Goal: Task Accomplishment & Management: Complete application form

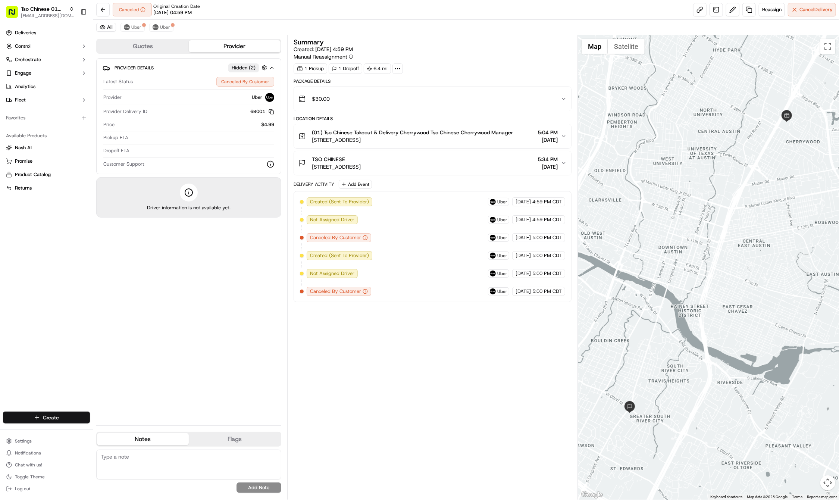
click at [59, 421] on html "Tso Chinese 01 Cherrywood [EMAIL_ADDRESS][DOMAIN_NAME] Toggle Sidebar Deliverie…" at bounding box center [419, 250] width 839 height 500
click at [105, 430] on div at bounding box center [100, 431] width 9 height 9
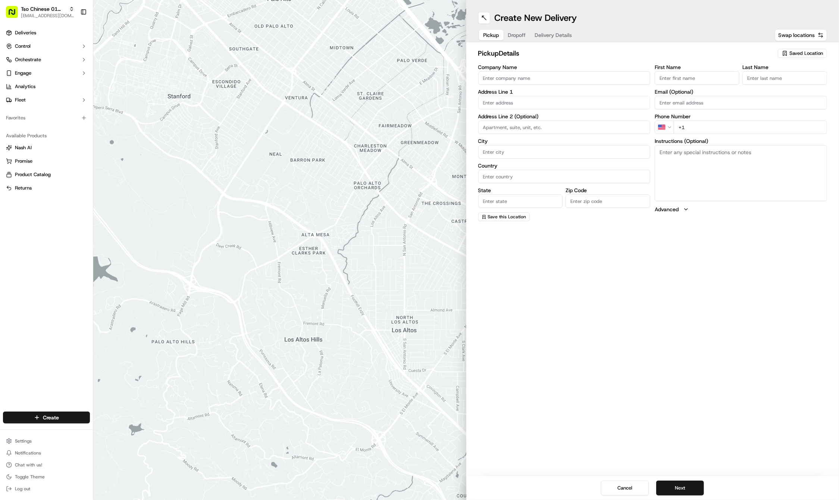
click at [809, 50] on div "Saved Location" at bounding box center [802, 53] width 49 height 9
click at [788, 78] on div "(01) Tso Chinese Takeout & Delivery Cherrywood" at bounding box center [785, 85] width 107 height 18
type input "(01) Tso Chinese Takeout & Delivery Cherrywood"
type input "Ste E-5"
type input "Austin"
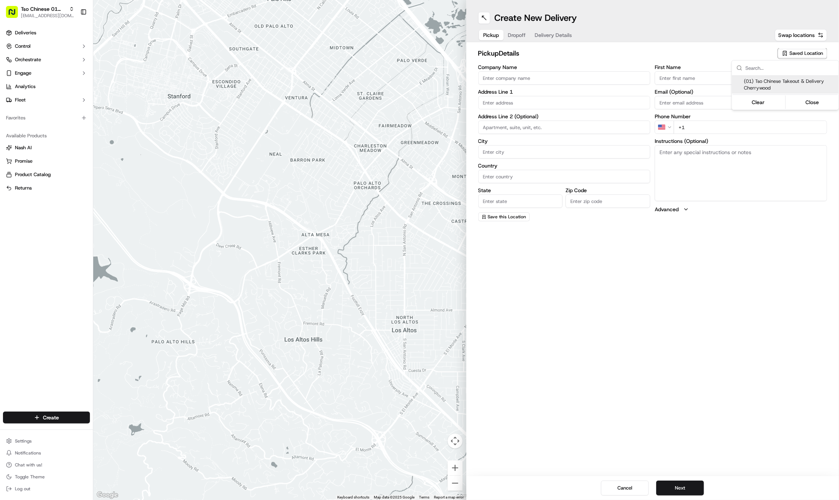
type input "US"
type input "[GEOGRAPHIC_DATA]"
type input "78722"
type input "Tso Chinese"
type input "Cherrywood Manager"
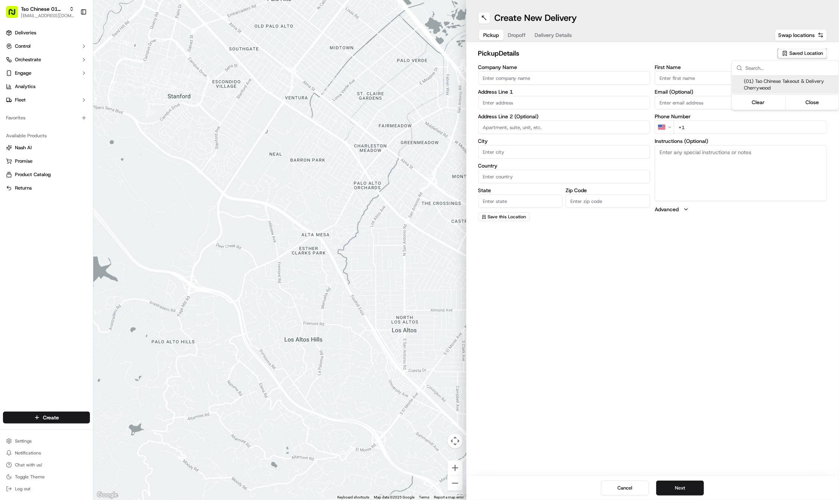
type input "[EMAIL_ADDRESS][DOMAIN_NAME]"
type input "[PHONE_NUMBER]"
type textarea "Submit a picture displaying address & food as Proof of Delivery. Envía una foto…"
type input "[STREET_ADDRESS]"
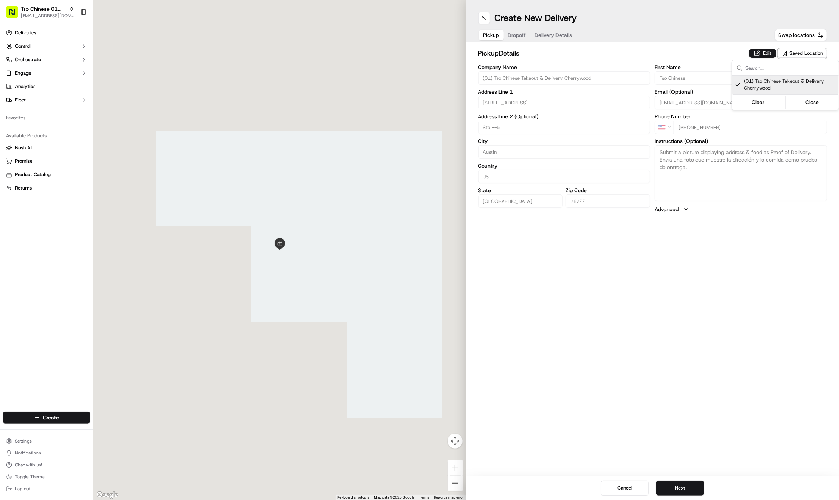
click at [717, 267] on html "Tso Chinese 01 Cherrywood [EMAIL_ADDRESS][DOMAIN_NAME] Toggle Sidebar Deliverie…" at bounding box center [419, 250] width 839 height 500
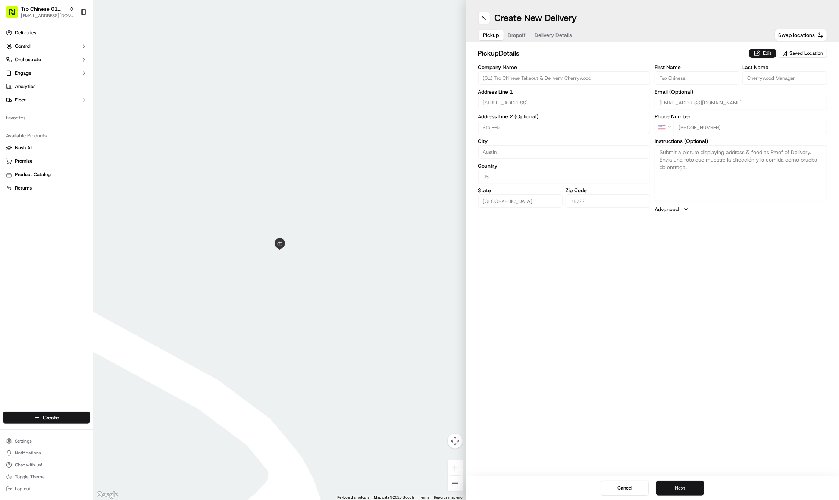
click at [686, 483] on button "Next" at bounding box center [680, 487] width 48 height 15
paste input "[PERSON_NAME]"
type input "[PERSON_NAME]"
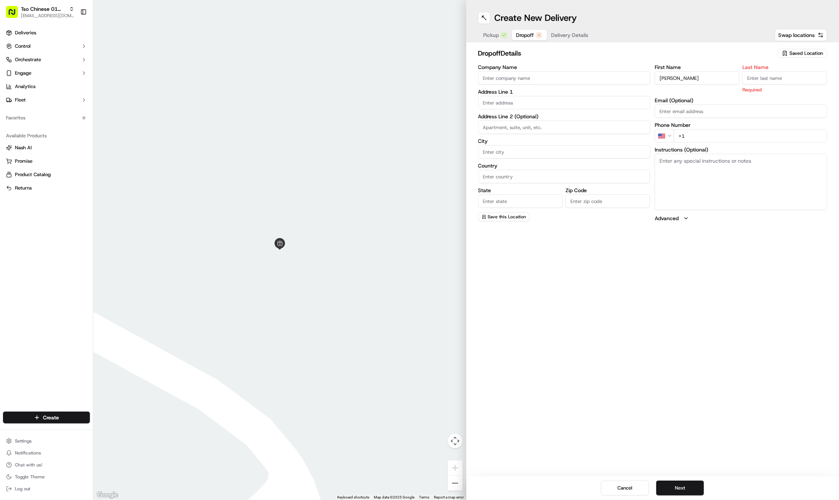
paste input "[PERSON_NAME]"
type input "[PERSON_NAME]"
paste input "8323305776"
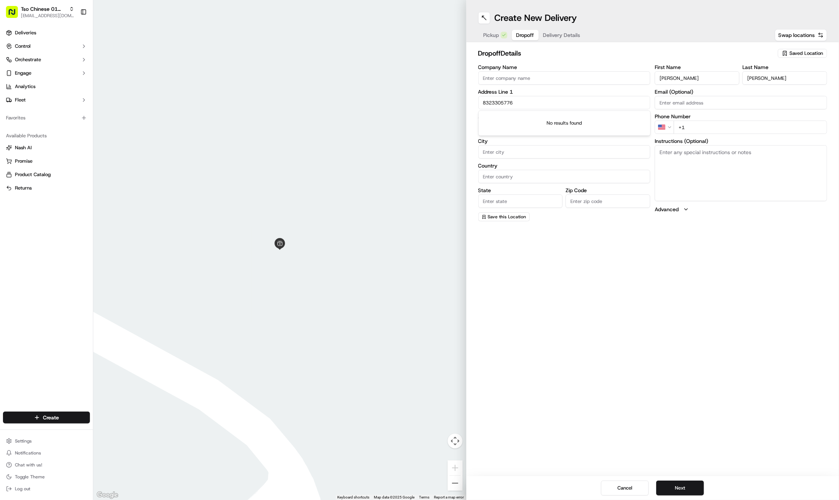
type input "8323305776"
paste input "[PHONE_NUMBER]"
type input "[PHONE_NUMBER]"
click at [537, 99] on input "8323305776" at bounding box center [564, 102] width 172 height 13
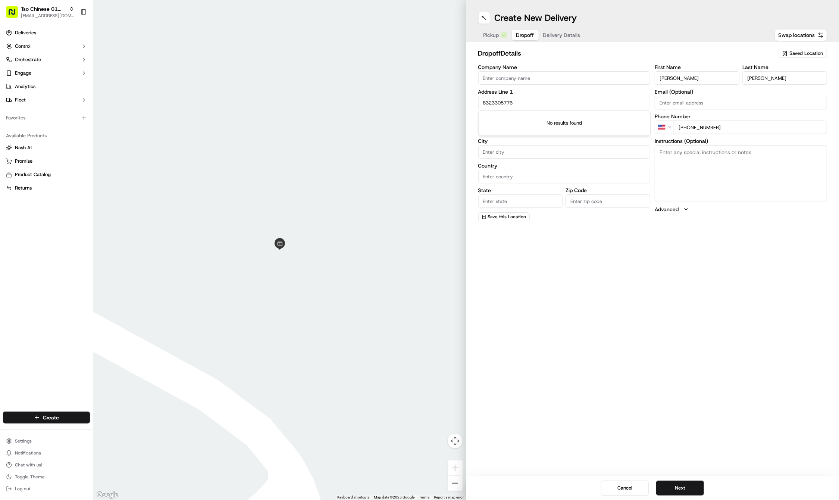
click at [537, 99] on input "8323305776" at bounding box center [564, 102] width 172 height 13
paste input "[STREET_ADDRESS][PERSON_NAME]"
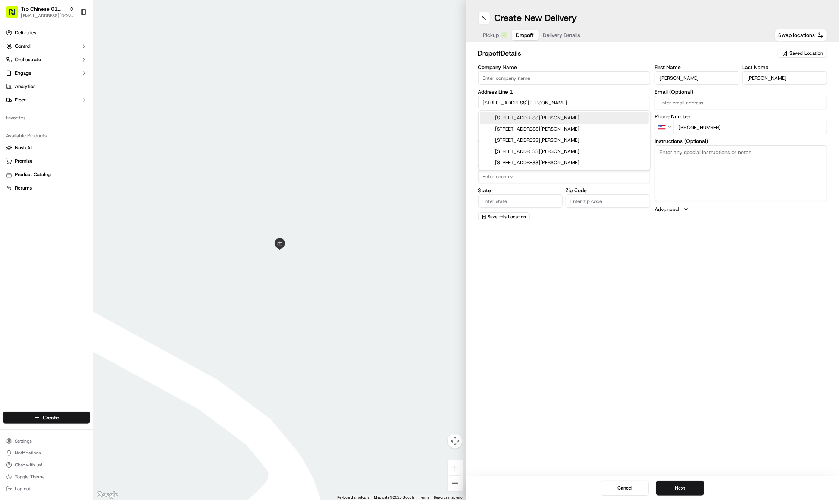
click at [542, 117] on div "[STREET_ADDRESS][PERSON_NAME]" at bounding box center [564, 117] width 169 height 11
type input "[STREET_ADDRESS][PERSON_NAME]"
type input "Austin"
type input "[GEOGRAPHIC_DATA]"
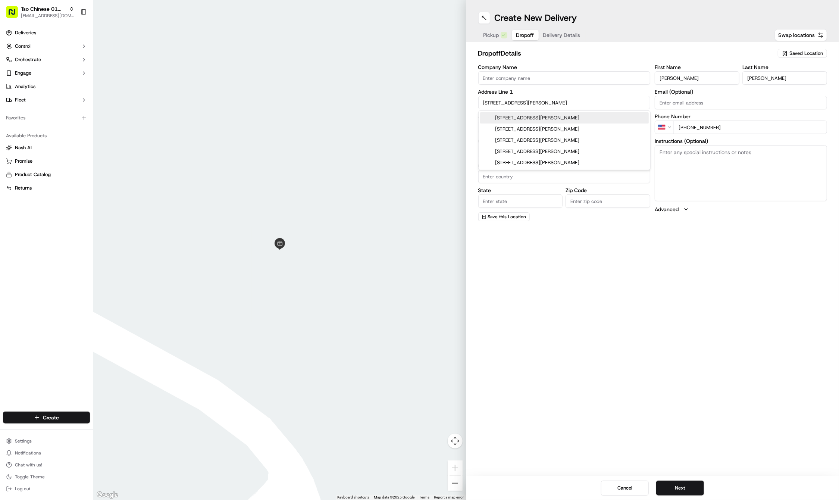
type input "78721"
type input "[STREET_ADDRESS][PERSON_NAME]"
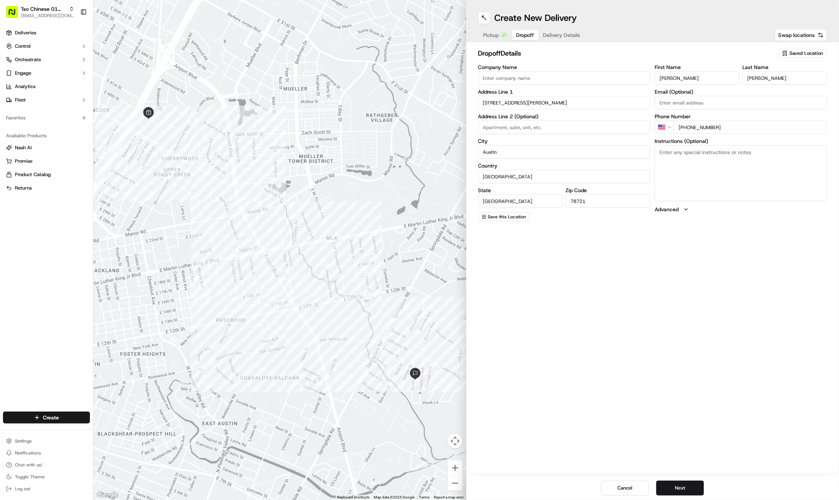
click at [732, 188] on textarea "Instructions (Optional)" at bounding box center [741, 173] width 172 height 56
paste textarea "Leave at door please! Thank you guys (⁠ ⁠◜⁠‿⁠◝⁠ ⁠)⁠♡"
type textarea "Leave at door please! Thank you guys (⁠ ⁠◜⁠‿⁠◝⁠ ⁠)⁠♡"
click at [672, 486] on button "Next" at bounding box center [680, 487] width 48 height 15
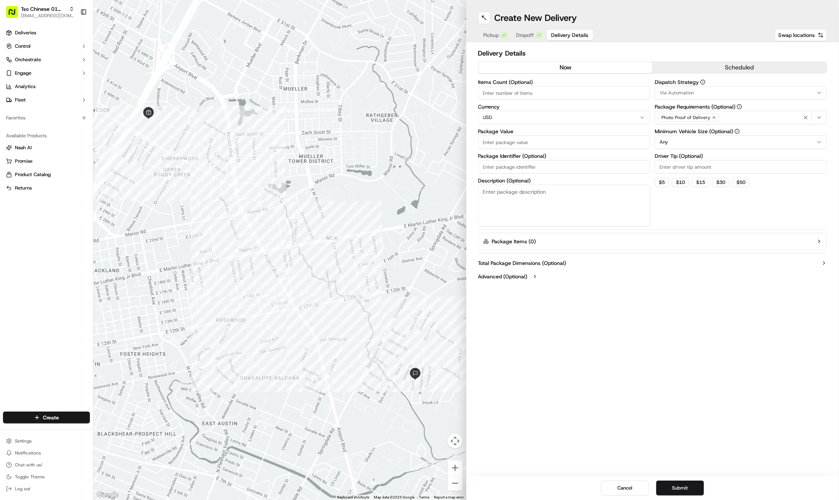
click at [691, 171] on input "Driver Tip (Optional)" at bounding box center [741, 166] width 172 height 13
type input "2"
click at [686, 99] on button "Via Automation" at bounding box center [741, 92] width 172 height 13
click at [688, 132] on span "Tso Cherrywood Strategy" at bounding box center [713, 133] width 92 height 7
click at [533, 163] on html "Tso Chinese 01 Cherrywood [EMAIL_ADDRESS][DOMAIN_NAME] Toggle Sidebar Deliverie…" at bounding box center [419, 250] width 839 height 500
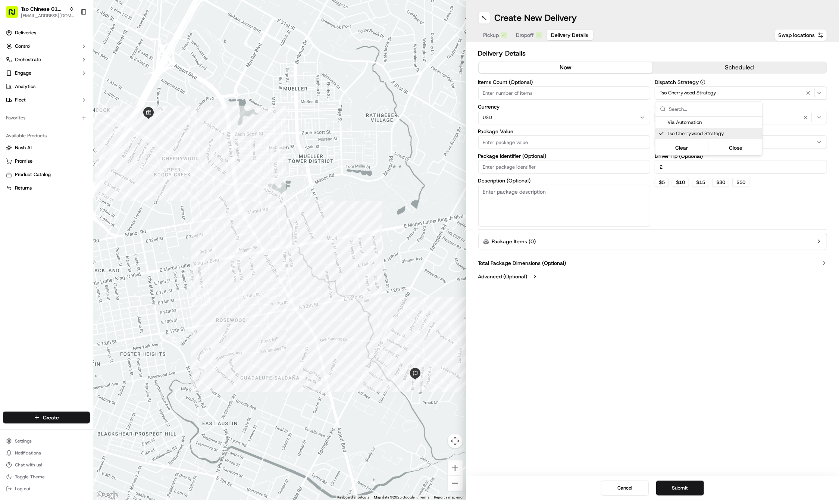
click at [533, 163] on html "Tso Chinese 01 Cherrywood [EMAIL_ADDRESS][DOMAIN_NAME] Toggle Sidebar Deliverie…" at bounding box center [419, 250] width 839 height 500
click at [533, 163] on input "Package Identifier (Optional)" at bounding box center [564, 166] width 172 height 13
paste input "4YECZGB"
type input "4YECZGB"
click at [506, 143] on input "Package Value" at bounding box center [564, 141] width 172 height 13
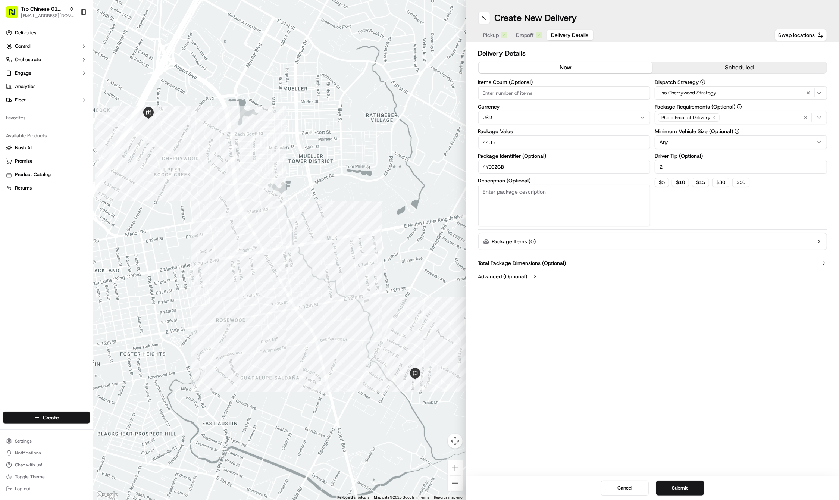
type input "44.17"
click at [712, 116] on icon "button" at bounding box center [714, 117] width 4 height 4
click at [712, 116] on div "Select requirements" at bounding box center [741, 117] width 169 height 7
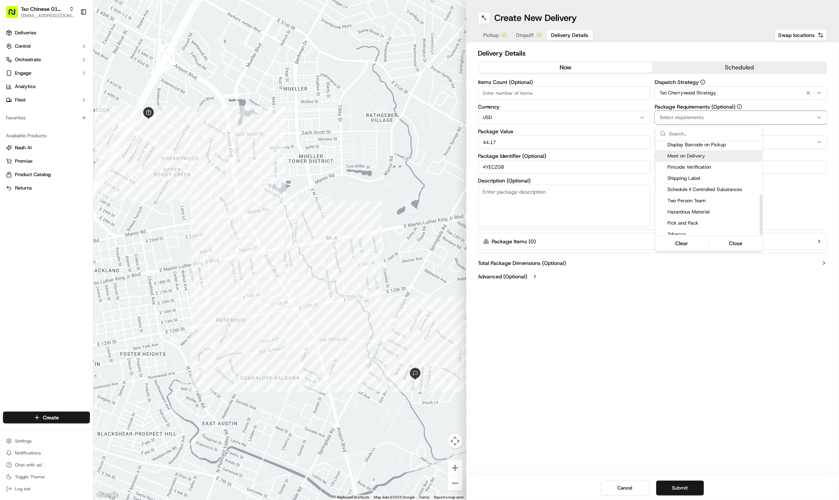
click at [696, 153] on span "Meet on Delivery" at bounding box center [713, 156] width 92 height 7
click at [689, 333] on html "Tso Chinese 01 Cherrywood [EMAIL_ADDRESS][DOMAIN_NAME] Toggle Sidebar Deliverie…" at bounding box center [419, 250] width 839 height 500
